Goal: Task Accomplishment & Management: Complete application form

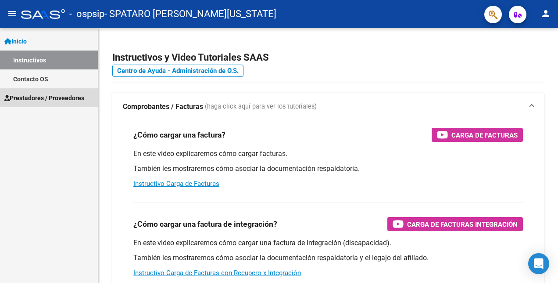
click at [31, 96] on span "Prestadores / Proveedores" at bounding box center [44, 98] width 80 height 10
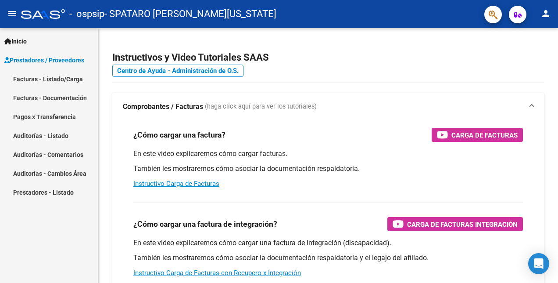
click at [37, 81] on link "Facturas - Listado/Carga" at bounding box center [49, 78] width 98 height 19
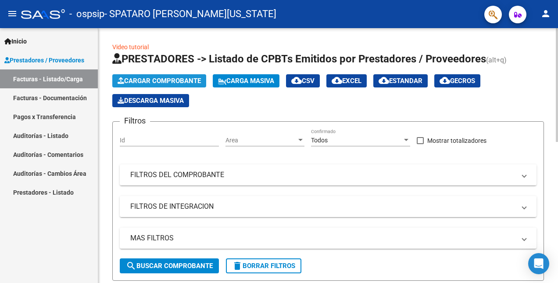
click at [168, 75] on button "Cargar Comprobante" at bounding box center [159, 80] width 94 height 13
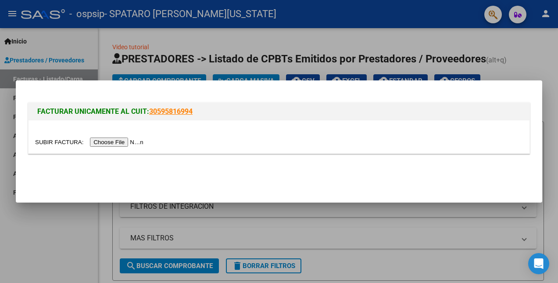
click at [118, 139] on input "file" at bounding box center [90, 141] width 111 height 9
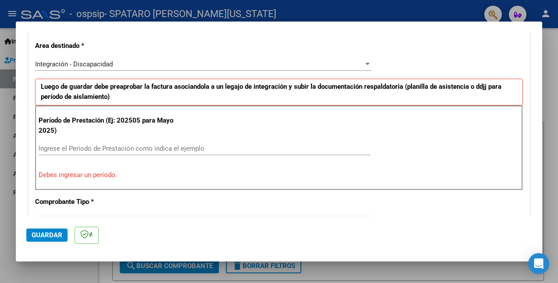
scroll to position [219, 0]
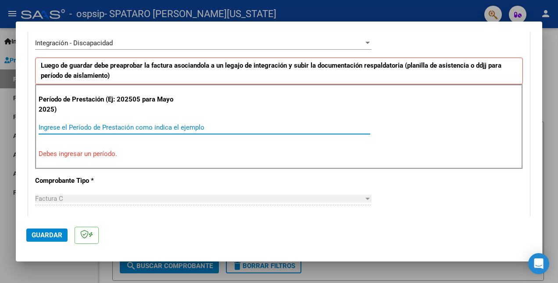
click at [96, 125] on input "Ingrese el Período de Prestación como indica el ejemplo" at bounding box center [205, 127] width 332 height 8
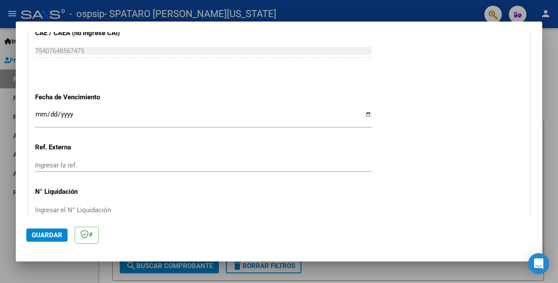
scroll to position [615, 0]
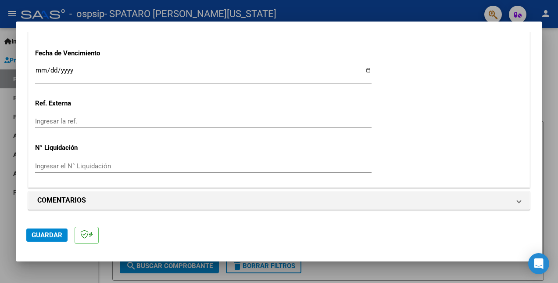
type input "202509"
drag, startPoint x: 48, startPoint y: 232, endPoint x: 62, endPoint y: 232, distance: 14.0
click at [49, 232] on span "Guardar" at bounding box center [47, 235] width 31 height 8
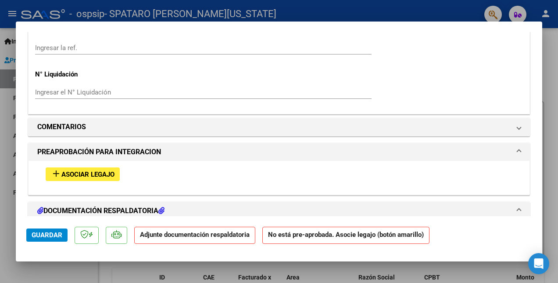
scroll to position [702, 0]
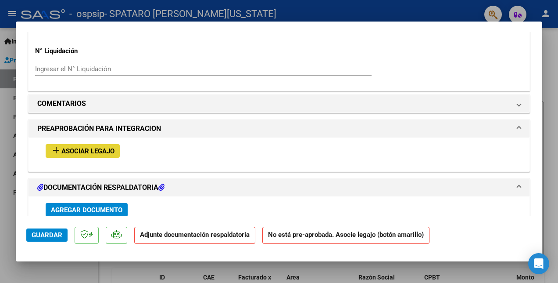
click at [54, 150] on mat-icon "add" at bounding box center [56, 150] width 11 height 11
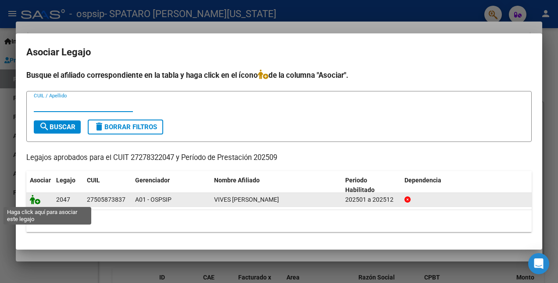
click at [32, 200] on icon at bounding box center [35, 199] width 11 height 10
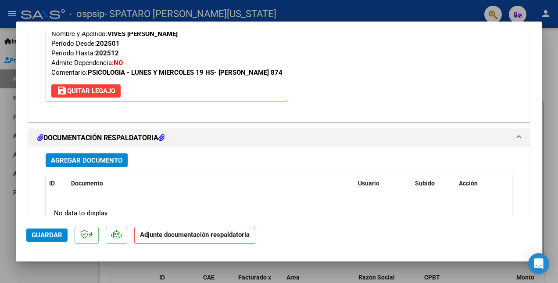
scroll to position [945, 0]
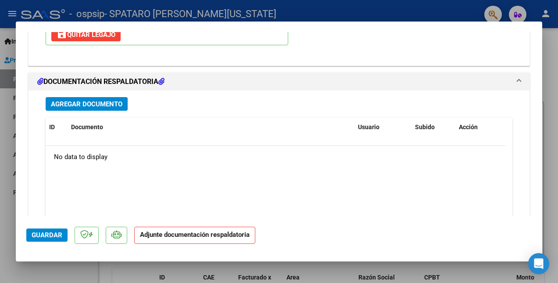
click at [82, 104] on span "Agregar Documento" at bounding box center [87, 104] width 72 height 8
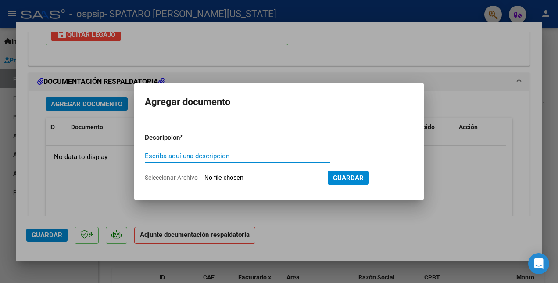
click at [166, 155] on input "Escriba aquí una descripcion" at bounding box center [237, 156] width 185 height 8
type input "planilla"
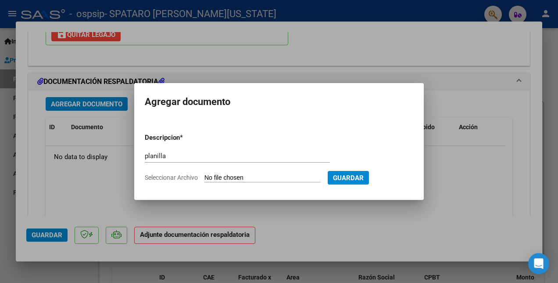
click at [220, 175] on input "Seleccionar Archivo" at bounding box center [263, 178] width 116 height 8
type input "C:\fakepath\Planilla [PERSON_NAME] sept.pdf"
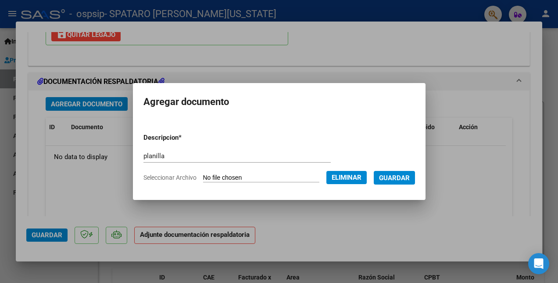
click at [410, 177] on span "Guardar" at bounding box center [394, 178] width 31 height 8
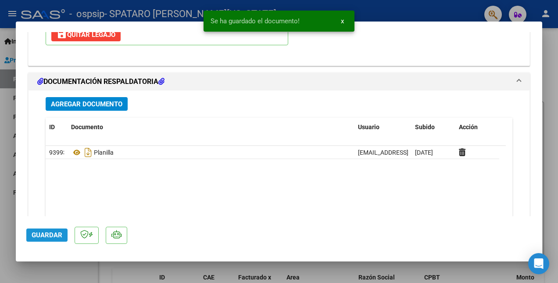
click at [45, 236] on span "Guardar" at bounding box center [47, 235] width 31 height 8
click at [44, 235] on span "Guardar" at bounding box center [47, 235] width 31 height 8
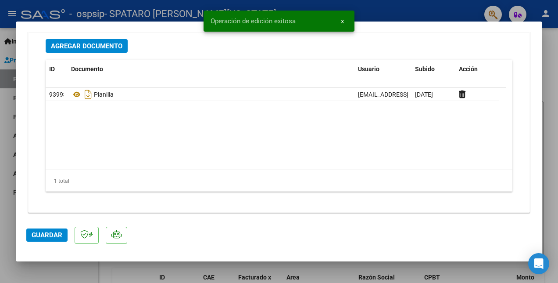
scroll to position [1006, 0]
